Goal: Communication & Community: Answer question/provide support

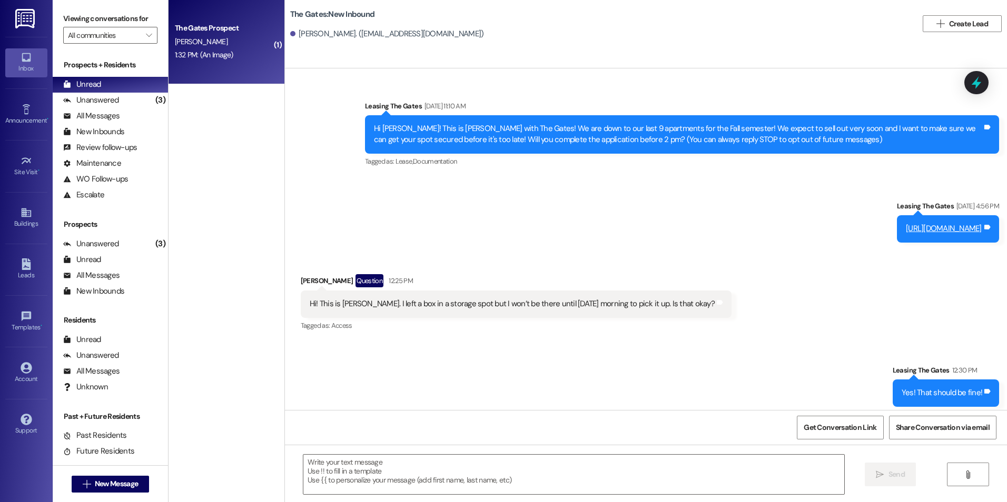
scroll to position [78, 0]
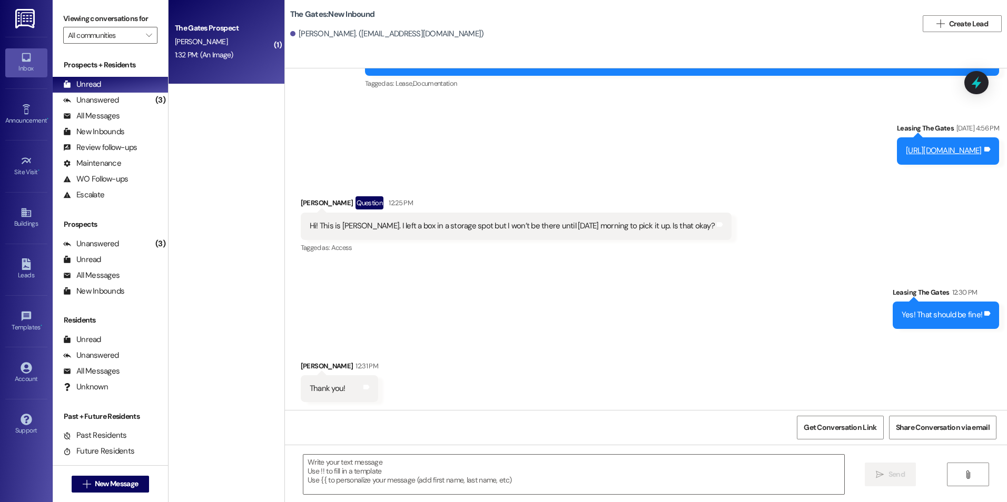
click at [221, 62] on div "The Gates Prospect [PERSON_NAME] 1:32 PM: (An Image) 1:32 PM: (An Image)" at bounding box center [227, 42] width 116 height 84
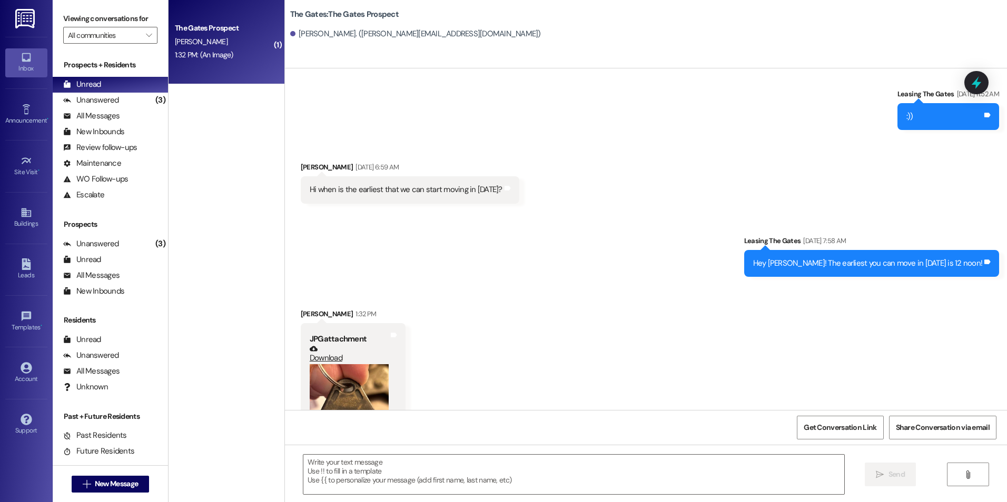
scroll to position [632, 0]
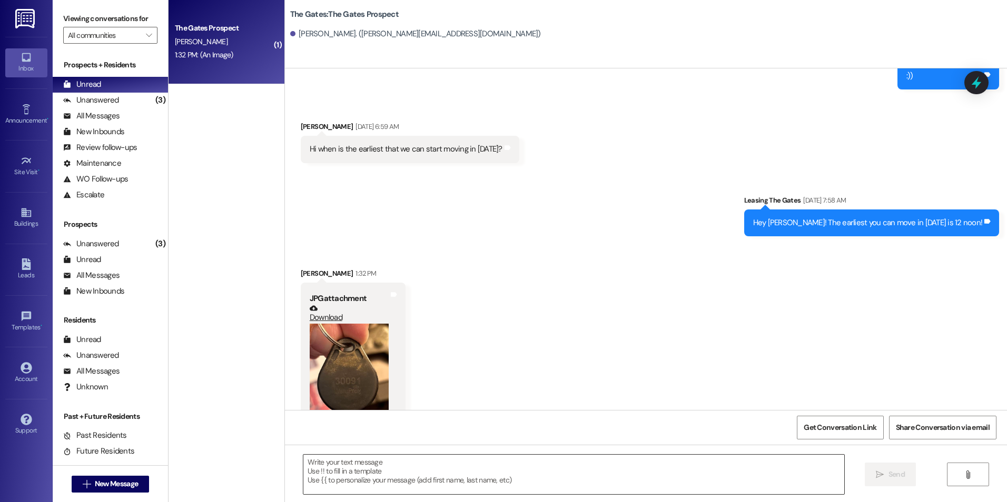
click at [462, 480] on textarea at bounding box center [573, 475] width 540 height 40
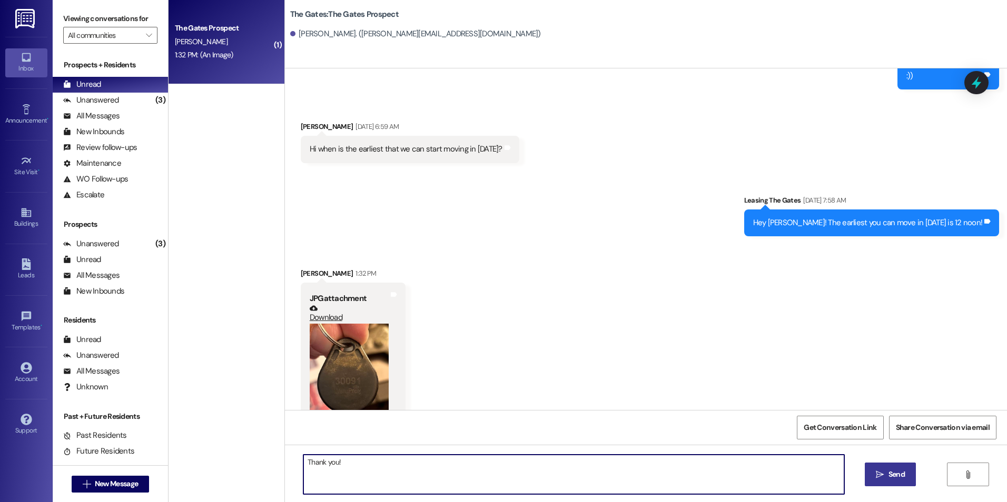
type textarea "Thank you!"
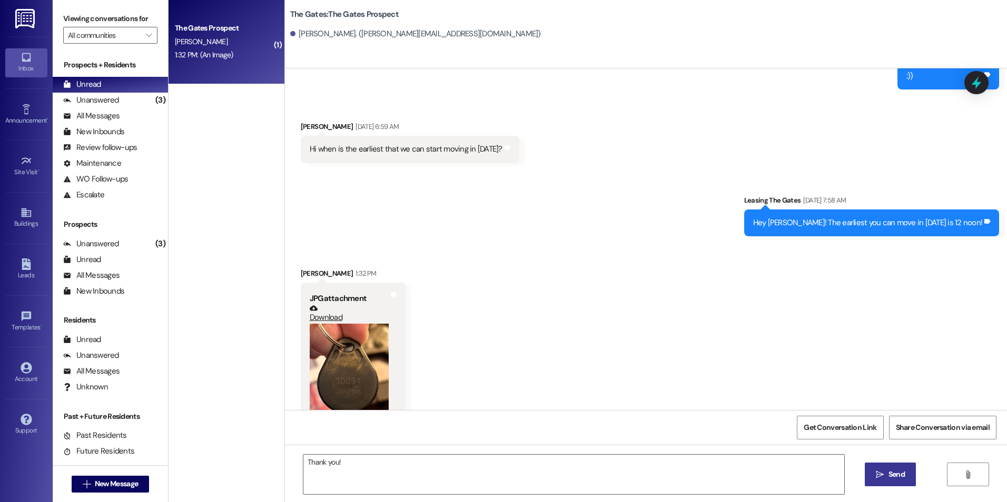
click at [904, 471] on span "Send" at bounding box center [896, 474] width 21 height 11
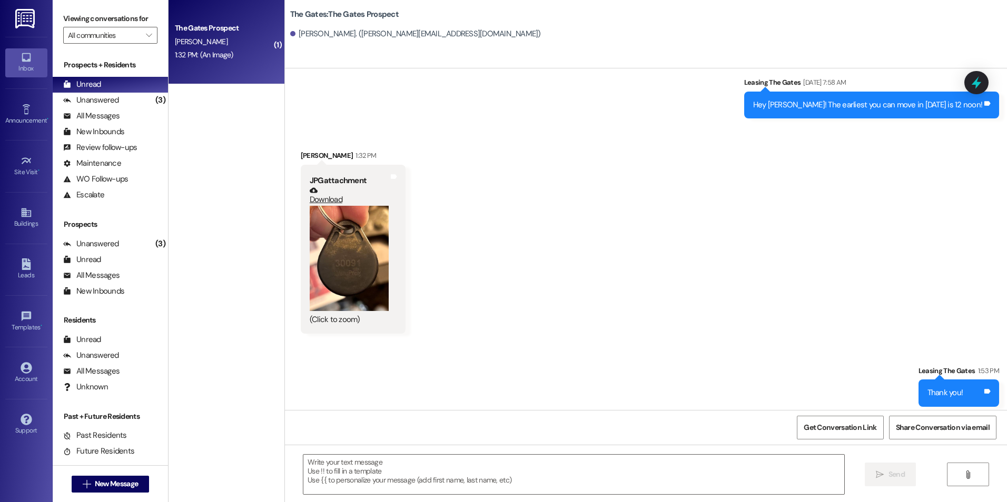
scroll to position [755, 0]
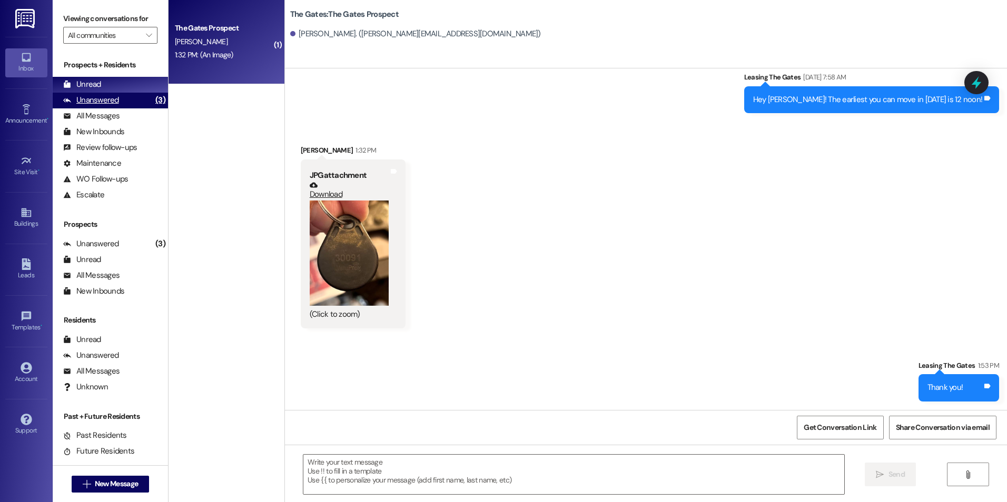
click at [90, 93] on div "Unanswered (3)" at bounding box center [110, 101] width 115 height 16
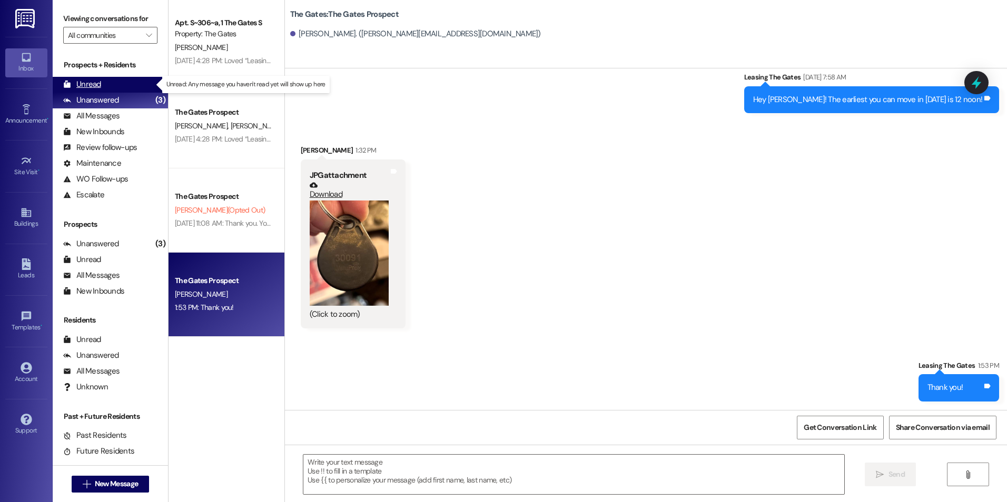
click at [105, 84] on div "Unread (0)" at bounding box center [110, 85] width 115 height 16
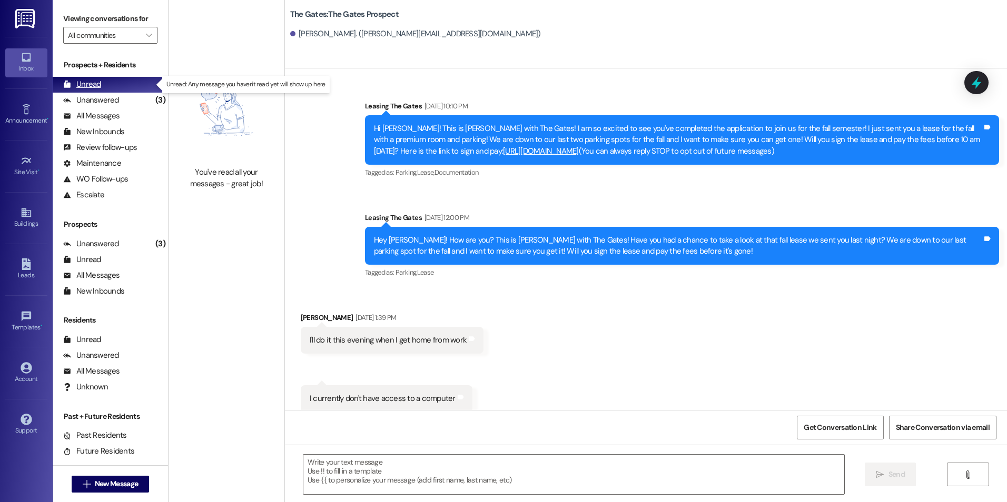
scroll to position [682, 0]
